Goal: Find specific page/section: Locate a particular part of the current website

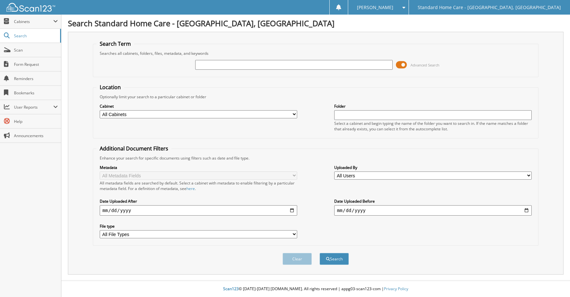
click at [325, 68] on input "text" at bounding box center [293, 65] width 197 height 10
type input "shah"
click at [341, 264] on button "Search" at bounding box center [334, 259] width 29 height 12
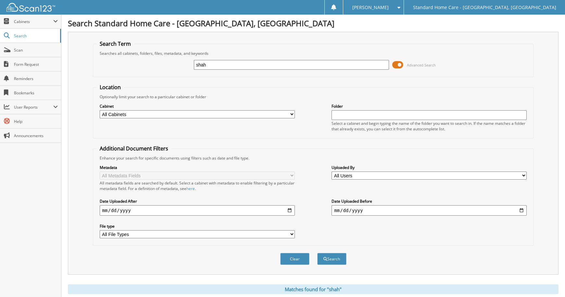
drag, startPoint x: 198, startPoint y: 64, endPoint x: 175, endPoint y: 65, distance: 23.1
click at [175, 65] on div "shah Advanced Search" at bounding box center [313, 65] width 434 height 18
paste input "Shah, Mussarat"
type input "Shah, Mussarat"
click at [333, 261] on button "Search" at bounding box center [331, 259] width 29 height 12
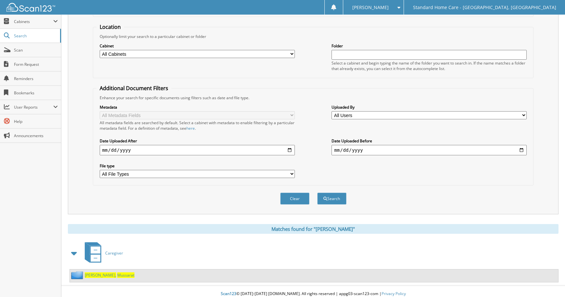
scroll to position [66, 0]
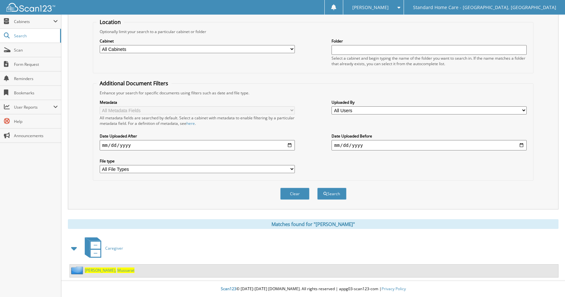
click at [95, 273] on link "[PERSON_NAME]" at bounding box center [110, 271] width 50 height 6
